Goal: Task Accomplishment & Management: Complete application form

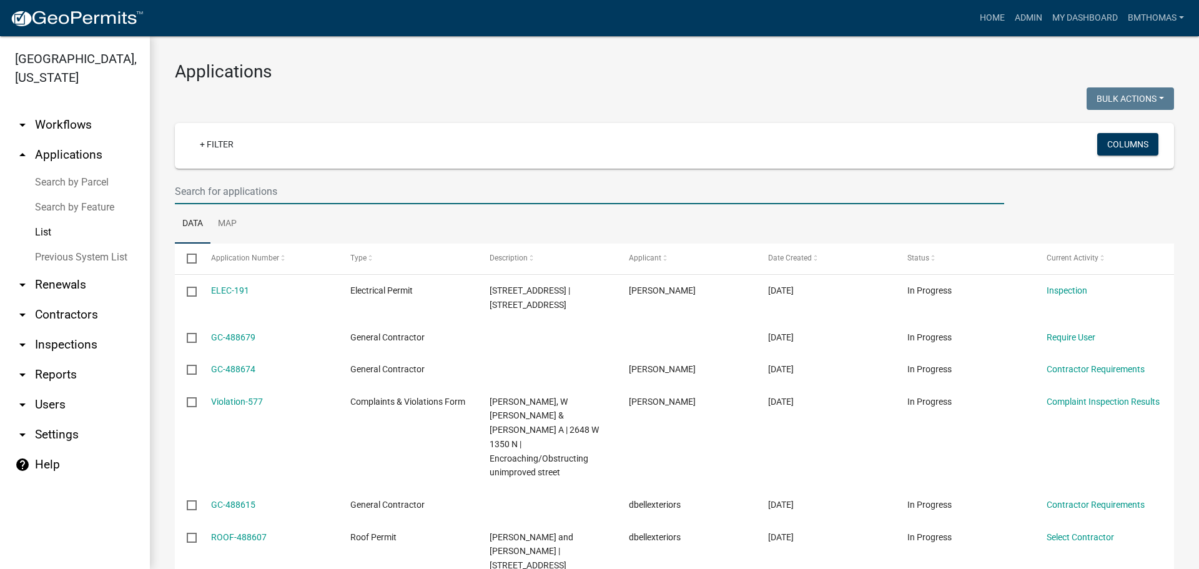
select select "3: 100"
click at [225, 189] on input "text" at bounding box center [589, 192] width 829 height 26
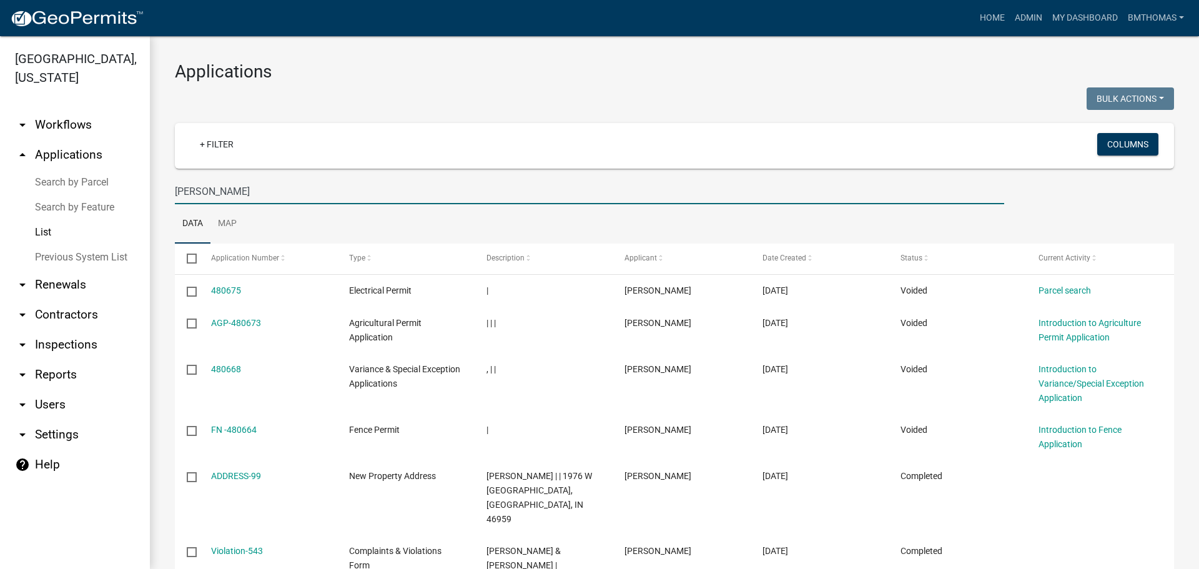
click at [201, 199] on input "[PERSON_NAME]" at bounding box center [589, 192] width 829 height 26
type input "r"
type input "[PERSON_NAME]"
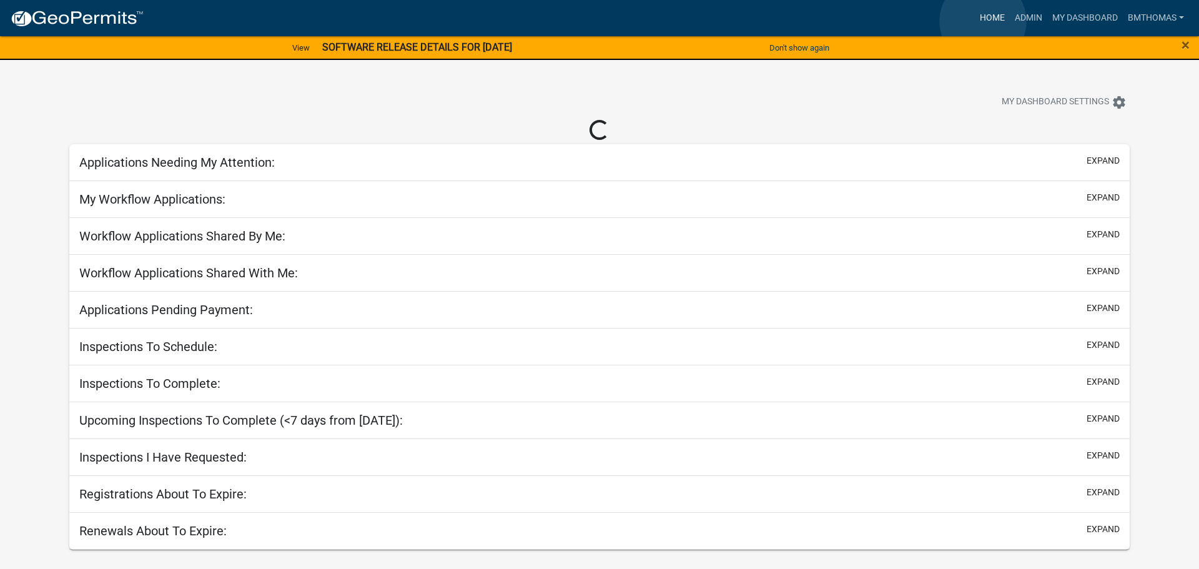
click at [983, 21] on link "Home" at bounding box center [992, 18] width 35 height 24
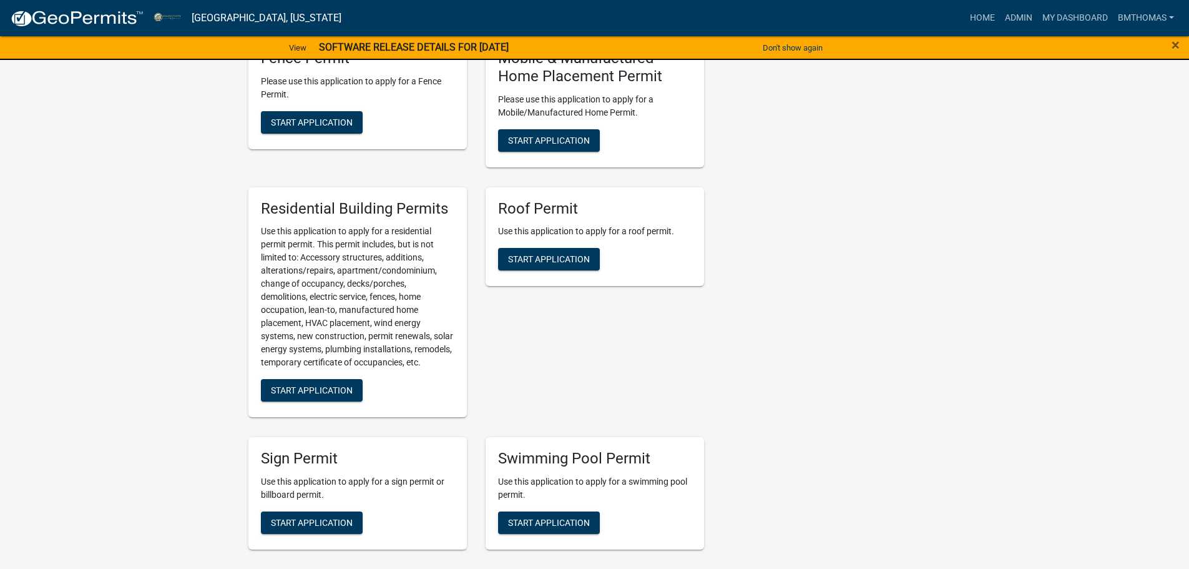
scroll to position [1186, 0]
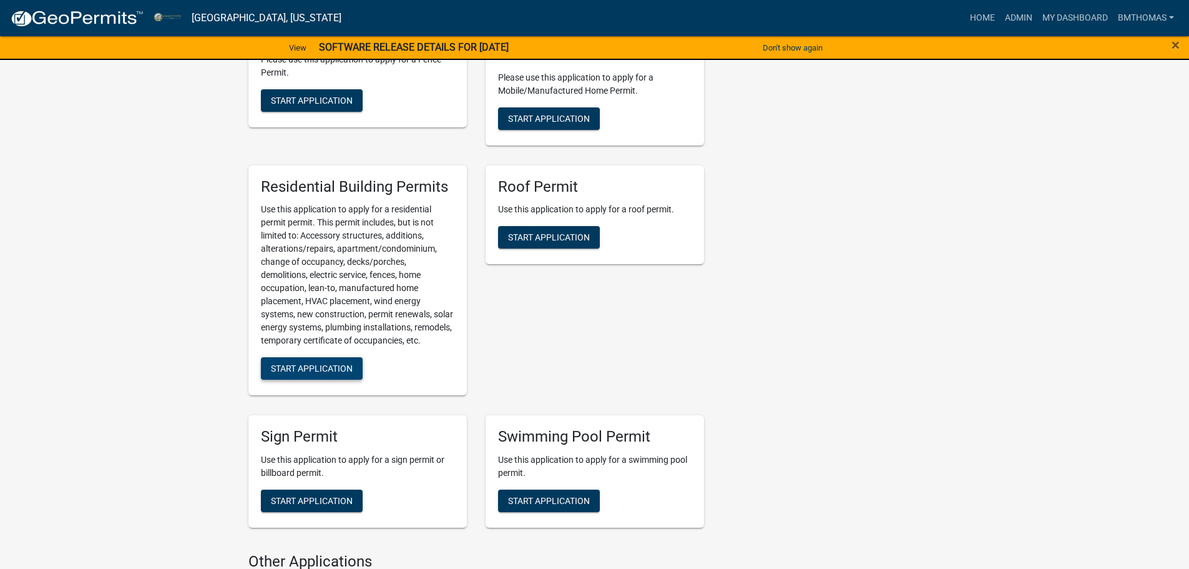
click at [345, 366] on span "Start Application" at bounding box center [312, 368] width 82 height 10
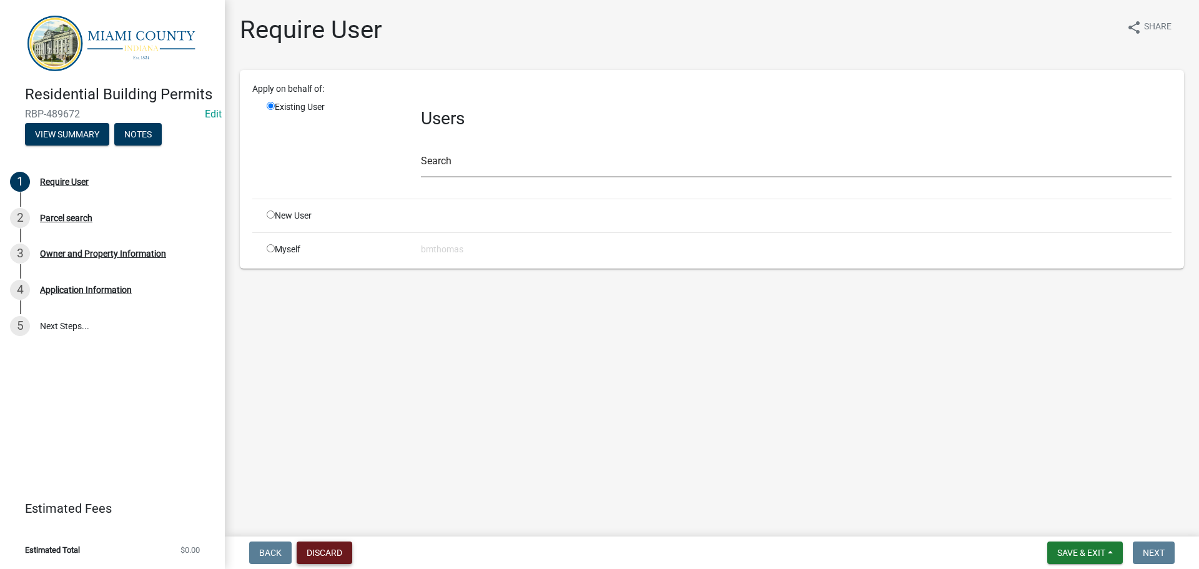
click at [340, 553] on button "Discard" at bounding box center [325, 552] width 56 height 22
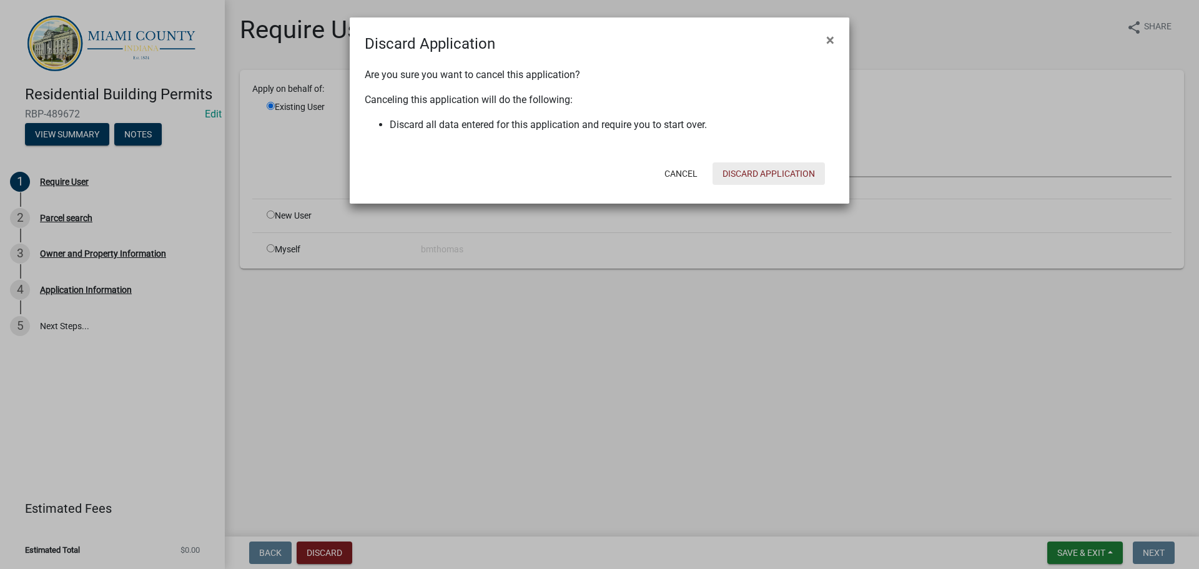
click at [757, 178] on button "Discard Application" at bounding box center [768, 173] width 112 height 22
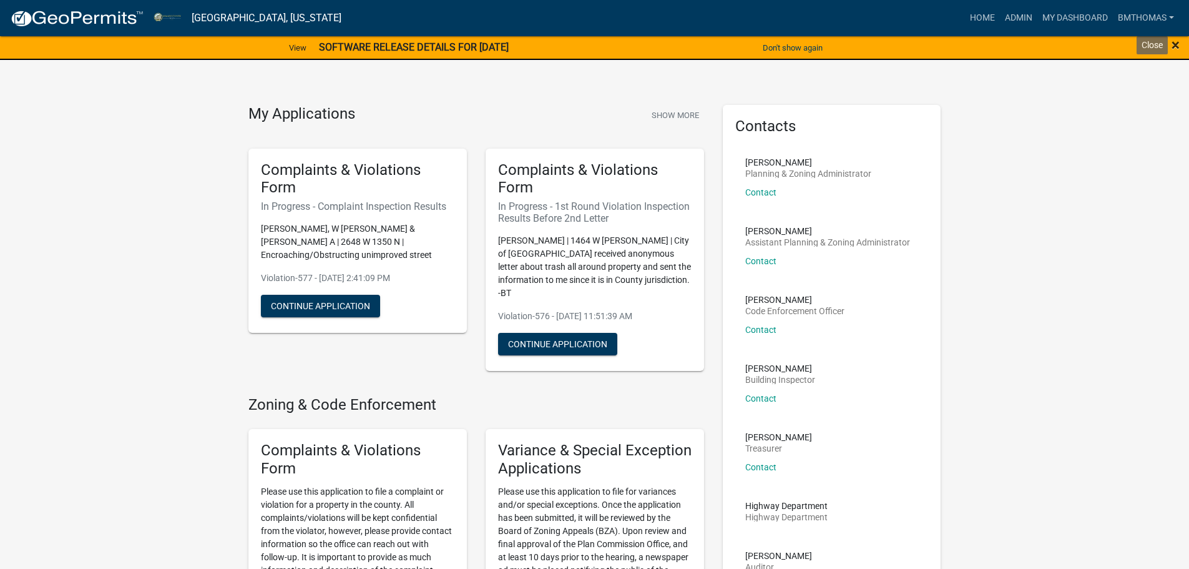
click at [1178, 44] on span "×" at bounding box center [1176, 44] width 8 height 17
